Goal: Entertainment & Leisure: Consume media (video, audio)

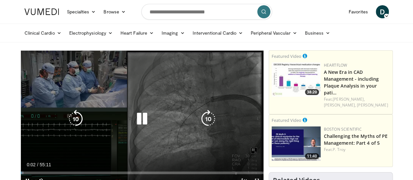
click at [134, 123] on icon "Video Player" at bounding box center [142, 119] width 18 height 18
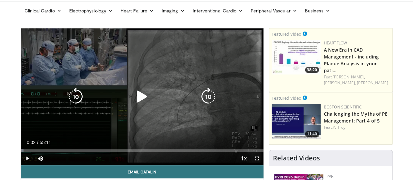
scroll to position [33, 0]
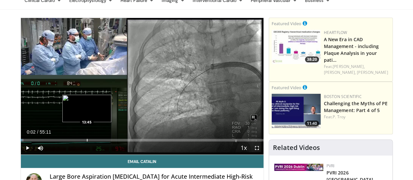
click at [87, 141] on div "Progress Bar" at bounding box center [87, 140] width 1 height 3
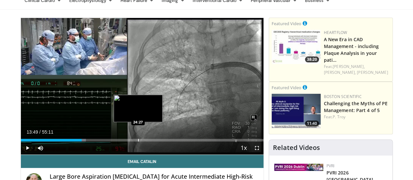
click at [138, 141] on div "Progress Bar" at bounding box center [138, 140] width 1 height 3
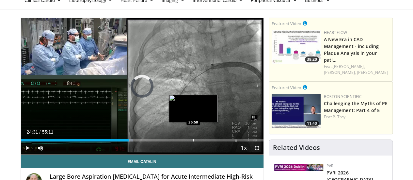
click at [193, 141] on div "Progress Bar" at bounding box center [193, 140] width 1 height 3
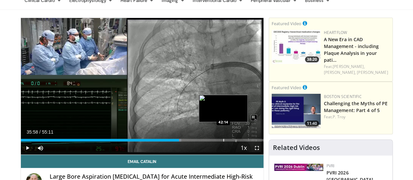
click at [208, 141] on div "Loaded : 66.13% 35:58 42:14" at bounding box center [142, 140] width 243 height 3
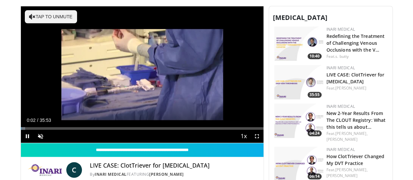
scroll to position [261, 0]
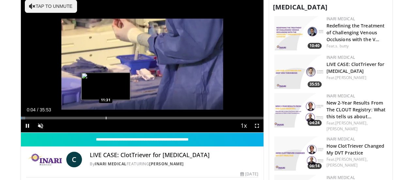
click at [106, 119] on div "Progress Bar" at bounding box center [106, 118] width 1 height 3
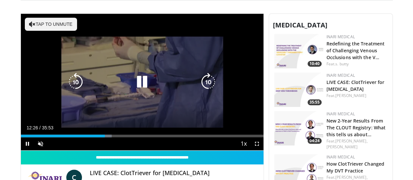
scroll to position [229, 0]
